Goal: Find specific page/section: Find specific page/section

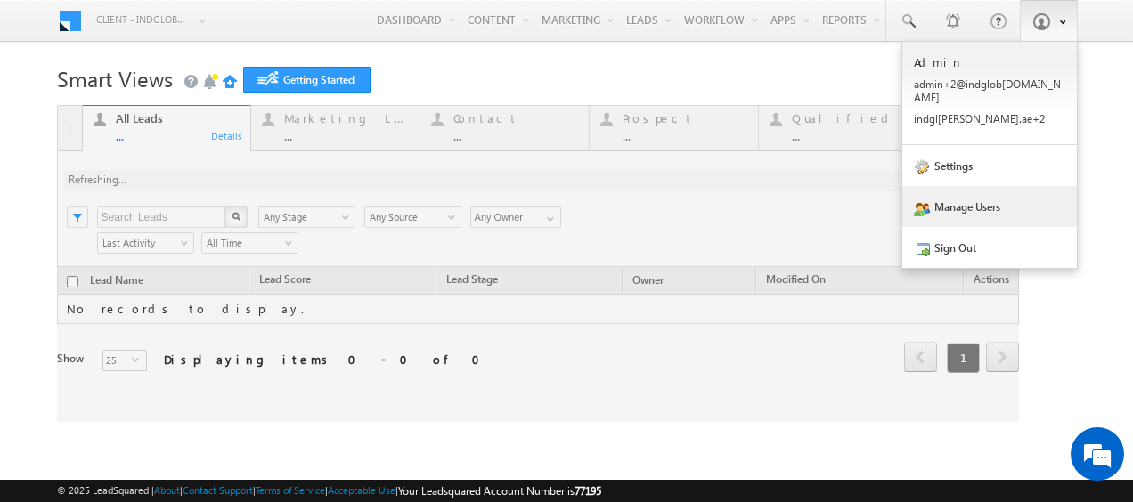
click at [971, 195] on link "Manage Users" at bounding box center [989, 206] width 175 height 41
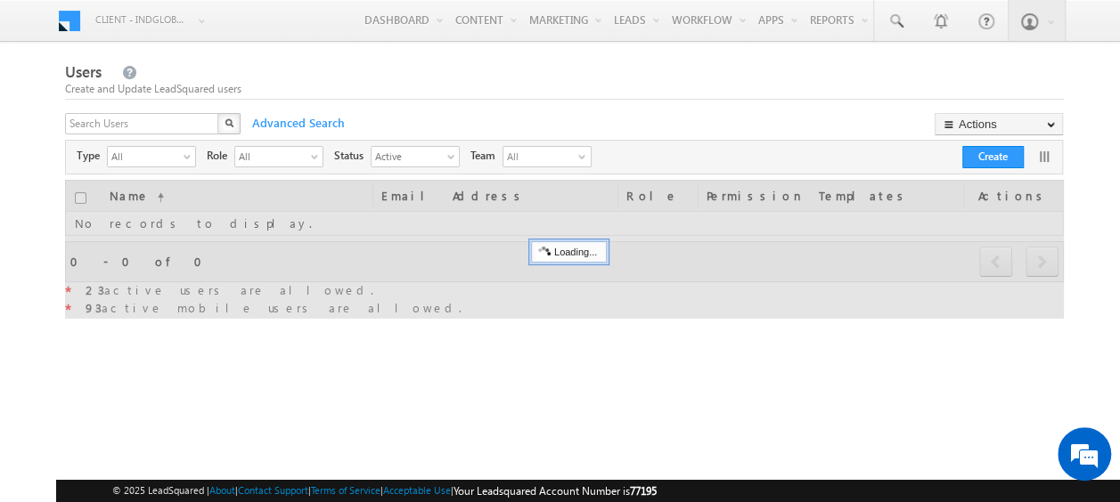
click at [214, 127] on div "X" at bounding box center [154, 126] width 178 height 26
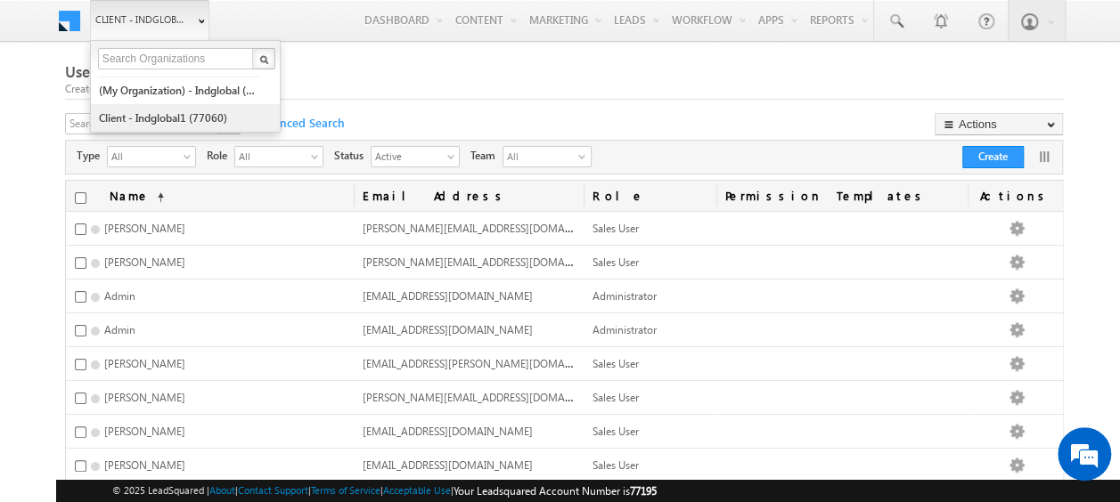
click at [167, 111] on link "Client - indglobal1 (77060)" at bounding box center [179, 118] width 163 height 28
